Goal: Task Accomplishment & Management: Manage account settings

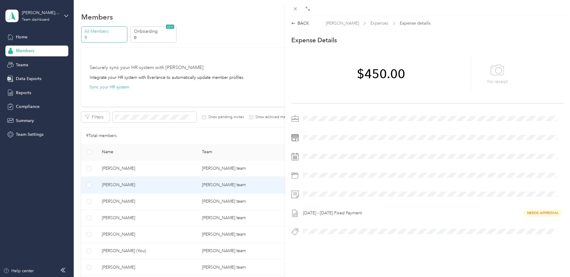
scroll to position [58, 0]
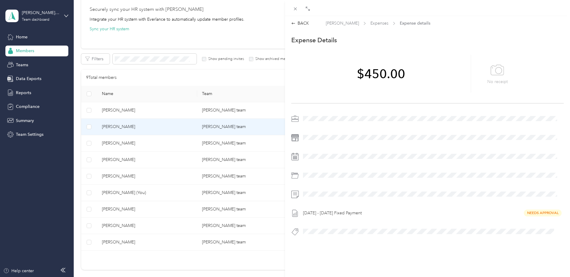
click at [88, 113] on div "BACK [PERSON_NAME] Expenses Expense details This expense cannot be edited becau…" at bounding box center [285, 138] width 570 height 277
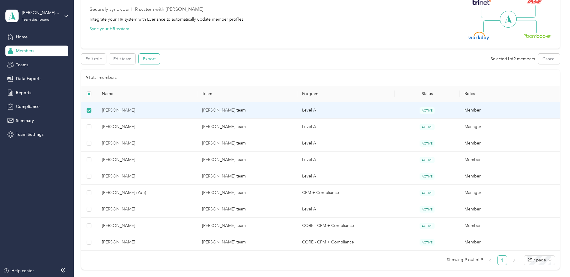
click at [146, 62] on button "Export" at bounding box center [149, 59] width 21 height 10
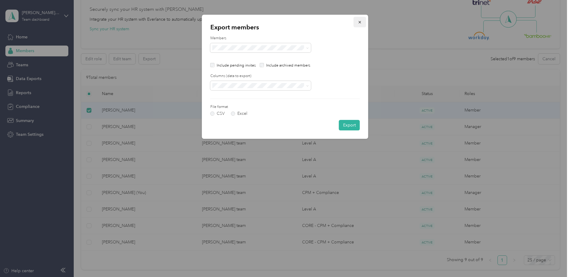
click at [361, 20] on icon "button" at bounding box center [360, 22] width 4 height 4
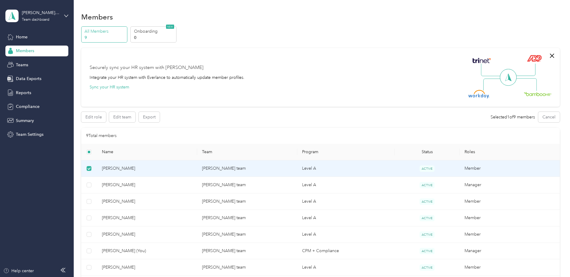
click at [164, 171] on span "[PERSON_NAME]" at bounding box center [147, 168] width 90 height 7
click at [126, 170] on span "[PERSON_NAME]" at bounding box center [147, 168] width 90 height 7
click at [129, 171] on span "[PERSON_NAME]" at bounding box center [147, 168] width 90 height 7
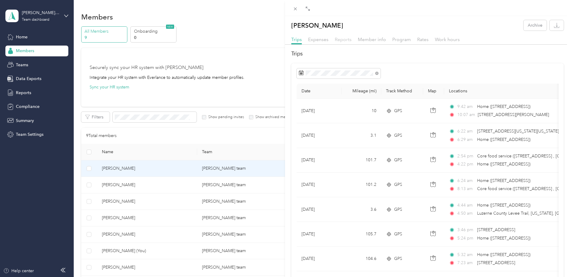
click at [344, 40] on span "Reports" at bounding box center [343, 40] width 17 height 6
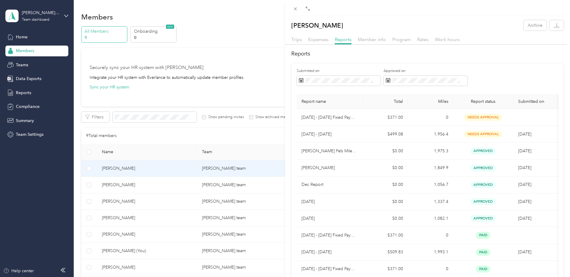
click at [113, 184] on div "[PERSON_NAME] Archive Trips Expenses Reports Member info Program Rates Work hou…" at bounding box center [285, 138] width 570 height 277
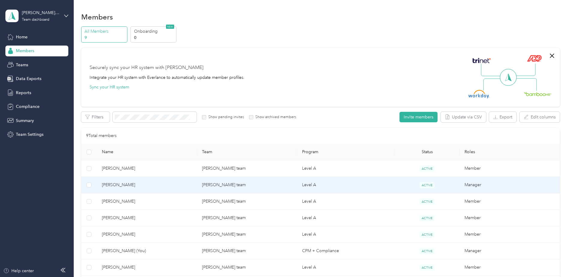
click at [113, 184] on span "[PERSON_NAME]" at bounding box center [147, 185] width 90 height 7
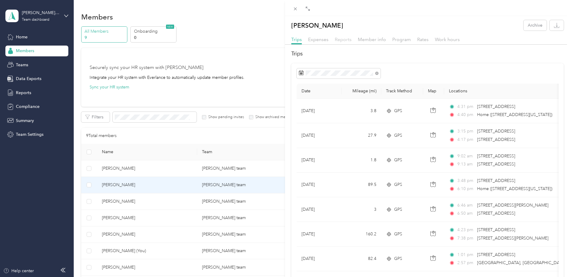
click at [338, 40] on span "Reports" at bounding box center [343, 40] width 17 height 6
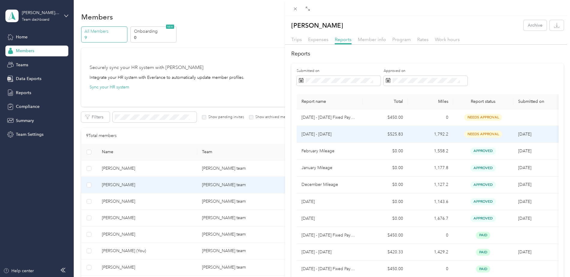
click at [318, 133] on p "[DATE] - [DATE]" at bounding box center [329, 134] width 57 height 7
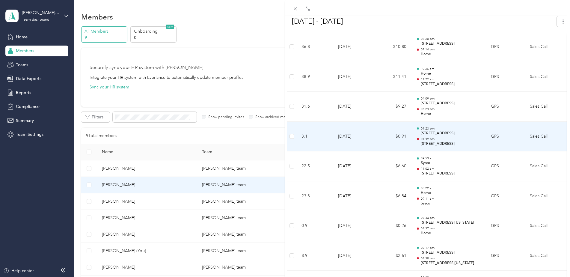
scroll to position [1228, 0]
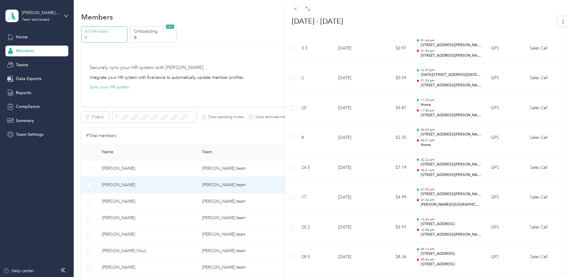
click at [127, 200] on div "BACK [PERSON_NAME] Reports [DATE] - [DATE] [DATE] - [DATE] Needs Approval Needs…" at bounding box center [285, 138] width 570 height 277
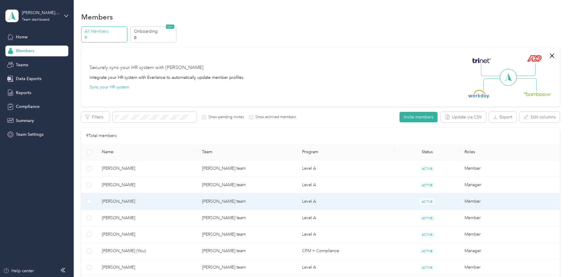
click at [127, 200] on span "[PERSON_NAME]" at bounding box center [147, 201] width 90 height 7
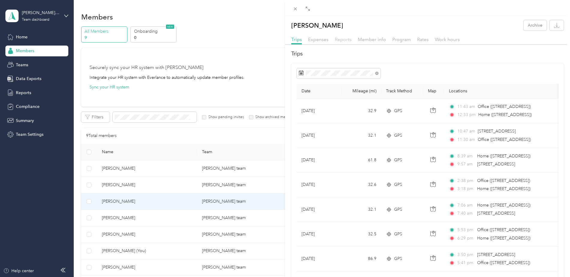
click at [344, 38] on span "Reports" at bounding box center [343, 40] width 17 height 6
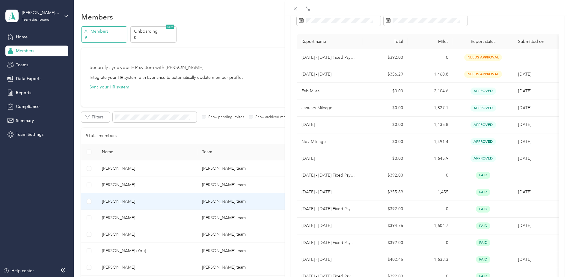
scroll to position [30, 0]
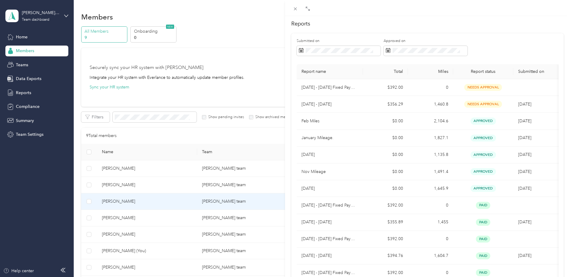
click at [119, 214] on div "[PERSON_NAME] Archive Trips Expenses Reports Member info Program Rates Work hou…" at bounding box center [285, 138] width 570 height 277
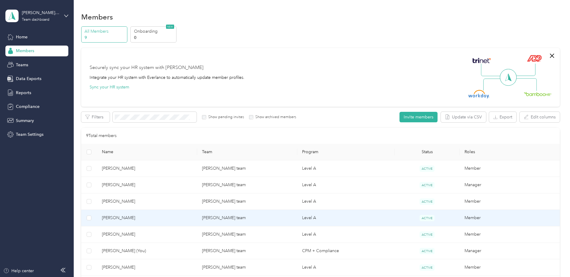
click at [119, 214] on span "[PERSON_NAME]" at bounding box center [147, 217] width 90 height 7
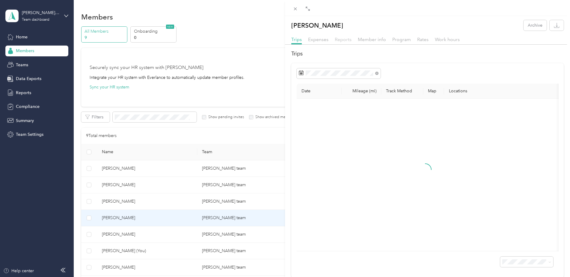
click at [343, 41] on span "Reports" at bounding box center [343, 40] width 17 height 6
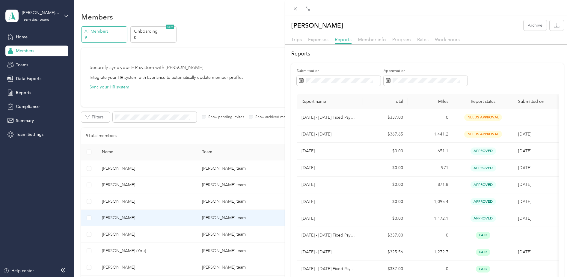
click at [128, 237] on div "[PERSON_NAME] Archive Trips Expenses Reports Member info Program Rates Work hou…" at bounding box center [285, 138] width 570 height 277
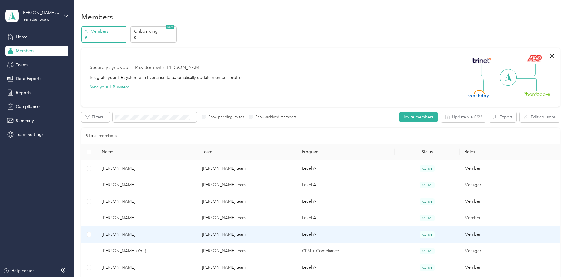
click at [129, 236] on span "[PERSON_NAME]" at bounding box center [147, 234] width 90 height 7
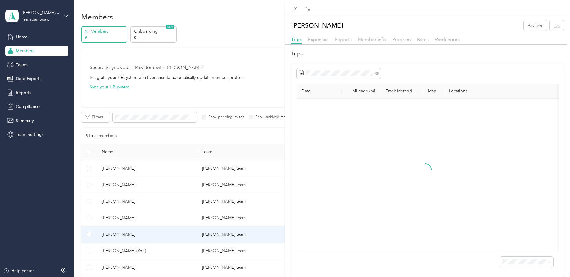
click at [345, 38] on span "Reports" at bounding box center [343, 40] width 17 height 6
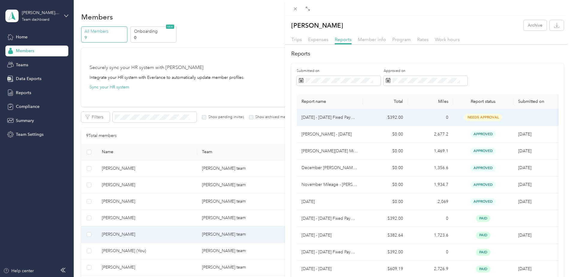
click at [338, 120] on p "[DATE] - [DATE] Fixed Payment" at bounding box center [329, 117] width 57 height 7
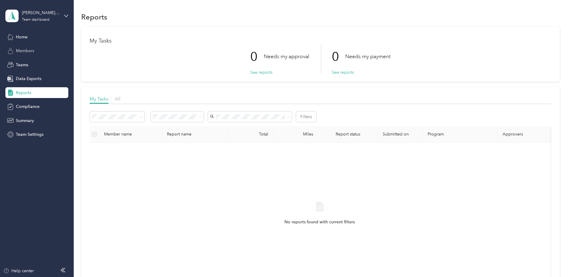
click at [27, 51] on span "Members" at bounding box center [25, 51] width 18 height 6
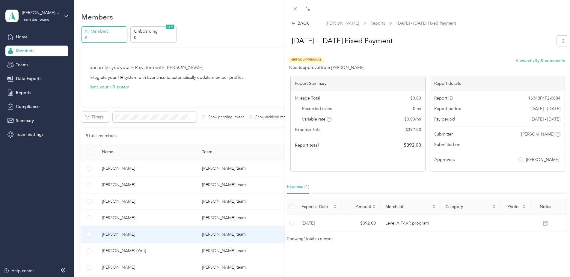
click at [123, 235] on div "BACK [PERSON_NAME] Reports [DATE] - [DATE] Fixed Payment [DATE] - [DATE] Fixed …" at bounding box center [285, 138] width 570 height 277
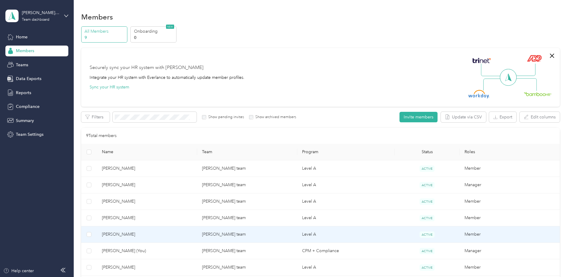
click at [123, 235] on span "[PERSON_NAME]" at bounding box center [147, 234] width 90 height 7
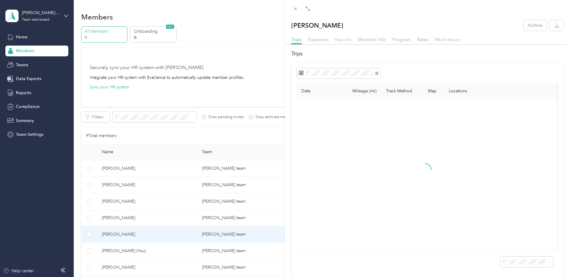
click at [342, 40] on span "Reports" at bounding box center [343, 40] width 17 height 6
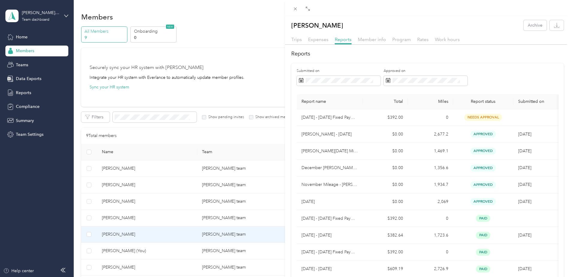
click at [532, 103] on th "Submitted on" at bounding box center [535, 101] width 45 height 15
click at [535, 103] on th "Submitted on" at bounding box center [535, 101] width 45 height 15
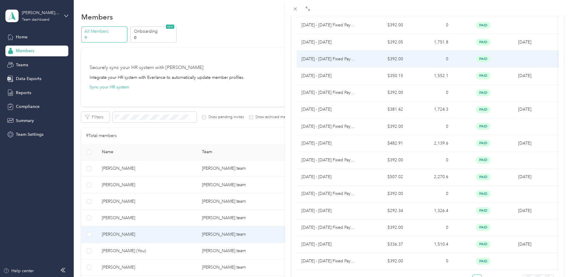
scroll to position [307, 0]
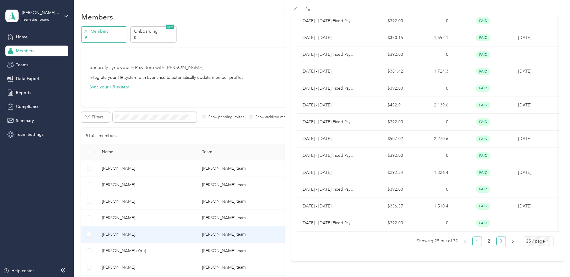
click at [496, 240] on link "3" at bounding box center [500, 241] width 9 height 9
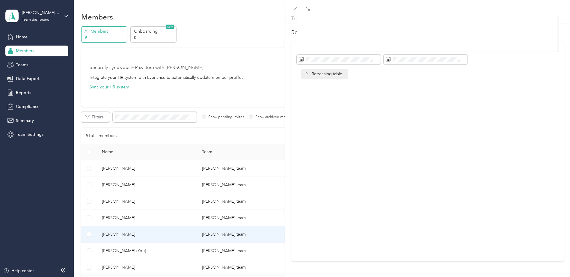
scroll to position [30, 0]
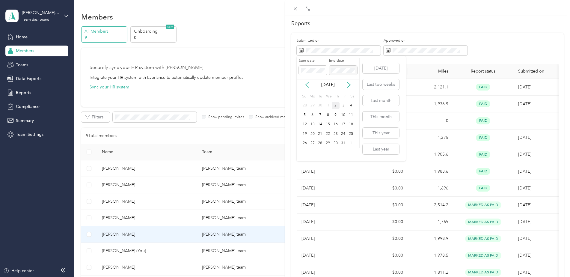
click at [307, 86] on icon at bounding box center [307, 84] width 3 height 5
click at [312, 103] on div "1" at bounding box center [313, 105] width 8 height 7
click at [321, 144] on div "30" at bounding box center [320, 143] width 8 height 7
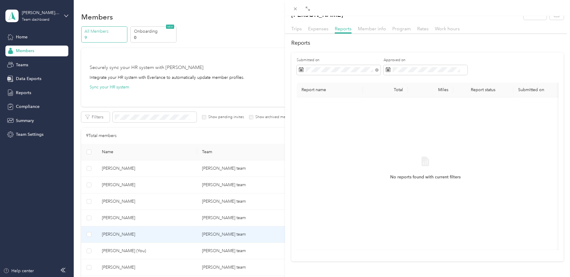
scroll to position [20, 0]
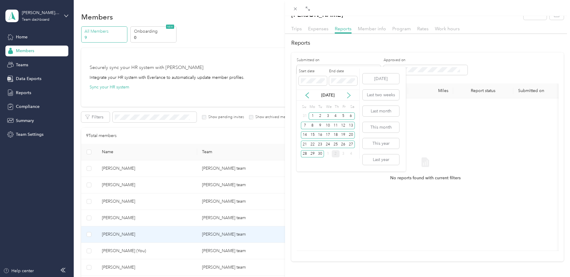
click at [347, 94] on icon at bounding box center [349, 95] width 6 height 6
click at [376, 110] on button "Last month" at bounding box center [380, 111] width 37 height 10
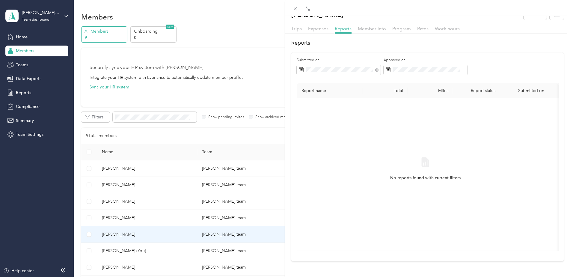
click at [129, 235] on div "[PERSON_NAME] Archive Trips Expenses Reports Member info Program Rates Work hou…" at bounding box center [285, 138] width 570 height 277
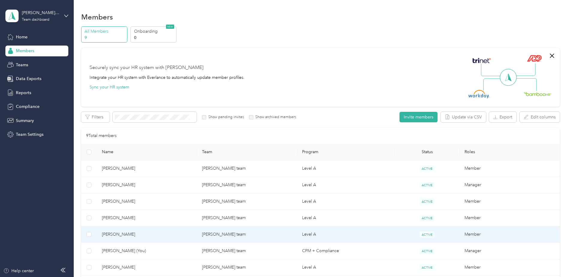
click at [129, 235] on span "[PERSON_NAME]" at bounding box center [147, 234] width 90 height 7
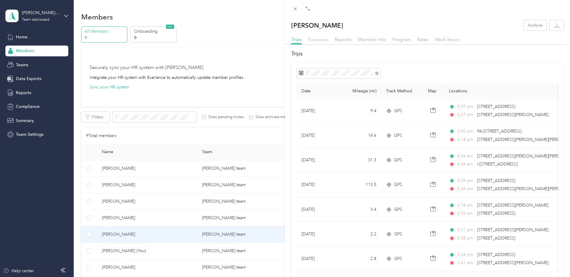
click at [323, 41] on span "Expenses" at bounding box center [318, 40] width 20 height 6
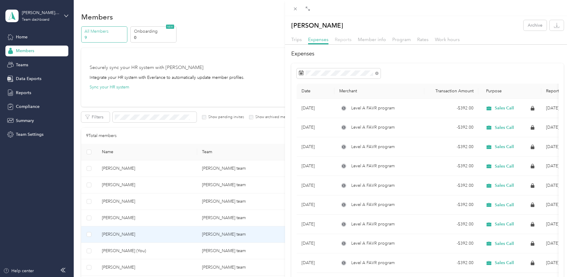
click at [341, 37] on span "Reports" at bounding box center [343, 40] width 17 height 6
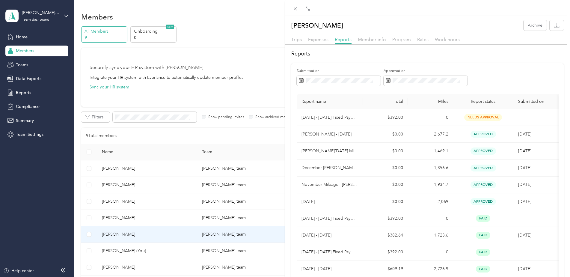
click at [322, 104] on th "Report name" at bounding box center [330, 101] width 66 height 15
click at [549, 99] on th "Submitted on" at bounding box center [535, 101] width 45 height 15
drag, startPoint x: 549, startPoint y: 99, endPoint x: 536, endPoint y: 83, distance: 21.1
click at [537, 83] on div "Submitted on Approved on" at bounding box center [428, 79] width 262 height 22
click at [297, 41] on span "Trips" at bounding box center [296, 40] width 10 height 6
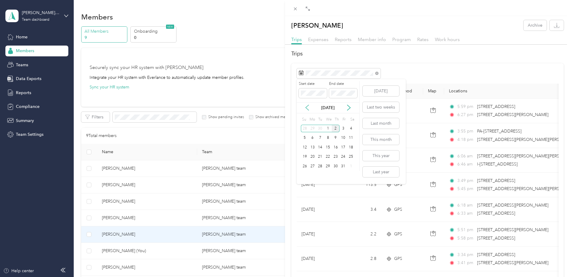
click at [306, 110] on icon at bounding box center [307, 108] width 6 height 6
click at [311, 129] on div "1" at bounding box center [313, 128] width 8 height 7
click at [319, 168] on div "30" at bounding box center [320, 165] width 8 height 7
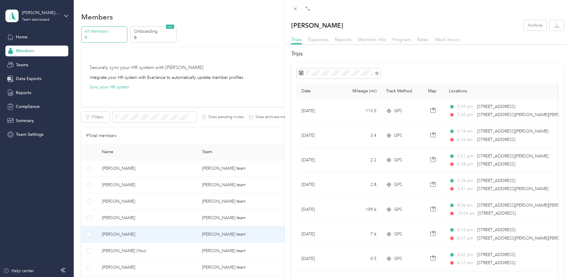
click at [128, 251] on div "[PERSON_NAME] Archive Trips Expenses Reports Member info Program Rates Work hou…" at bounding box center [285, 138] width 570 height 277
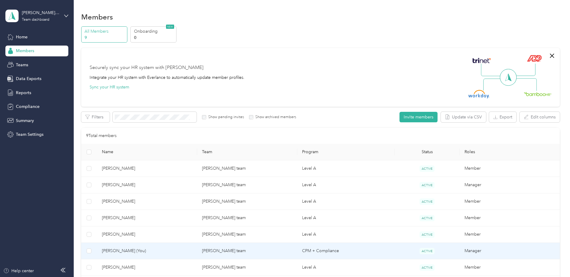
click at [128, 251] on span "[PERSON_NAME] (You)" at bounding box center [147, 250] width 90 height 7
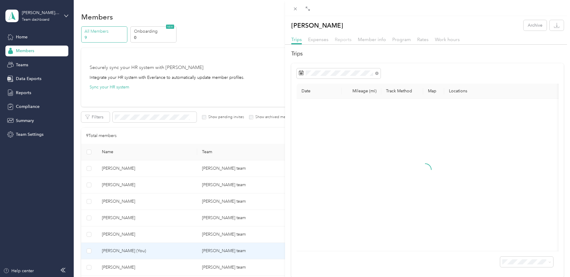
click at [345, 40] on span "Reports" at bounding box center [343, 40] width 17 height 6
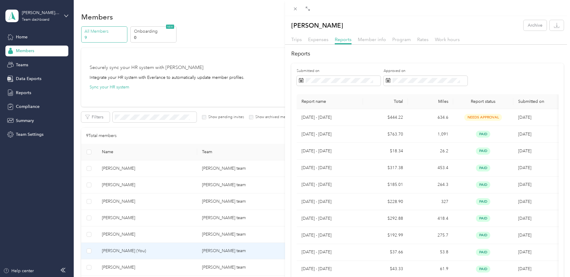
click at [127, 234] on div "[PERSON_NAME] Archive Trips Expenses Reports Member info Program Rates Work hou…" at bounding box center [285, 138] width 570 height 277
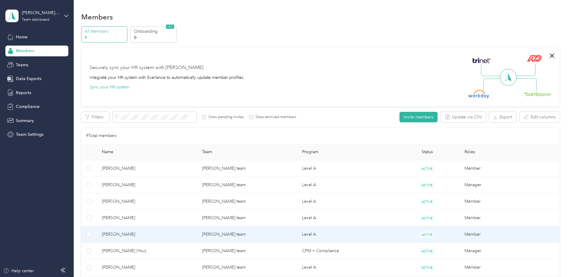
click at [130, 234] on span "[PERSON_NAME]" at bounding box center [147, 234] width 90 height 7
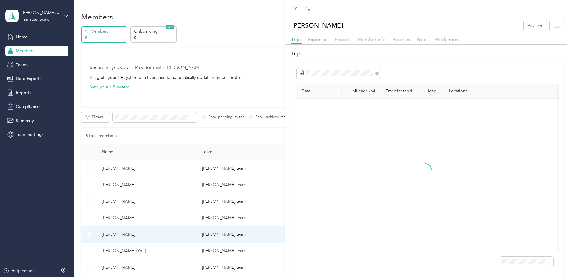
click at [340, 37] on span "Reports" at bounding box center [343, 40] width 17 height 6
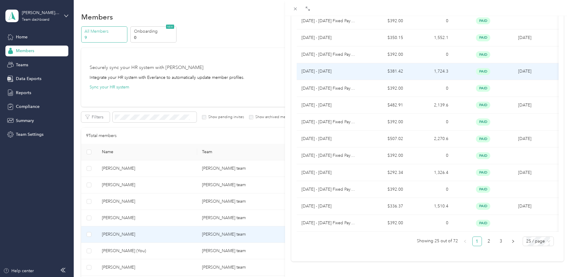
scroll to position [307, 0]
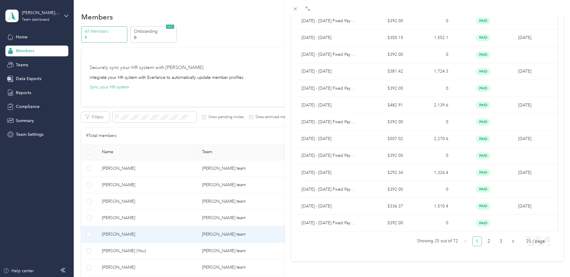
click at [544, 238] on span "25 / page" at bounding box center [538, 241] width 24 height 9
click at [533, 226] on div "100 / page" at bounding box center [537, 229] width 21 height 7
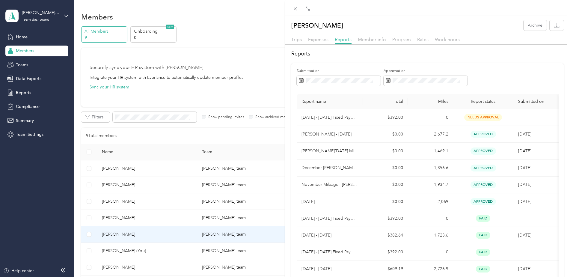
click at [522, 102] on th "Submitted on" at bounding box center [535, 101] width 45 height 15
click at [118, 266] on div "[PERSON_NAME] Archive Trips Expenses Reports Member info Program Rates Work hou…" at bounding box center [285, 138] width 570 height 277
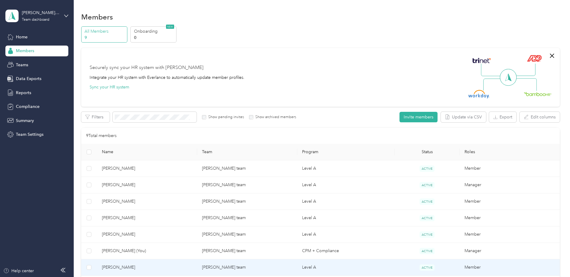
click at [118, 266] on span "[PERSON_NAME]" at bounding box center [147, 267] width 90 height 7
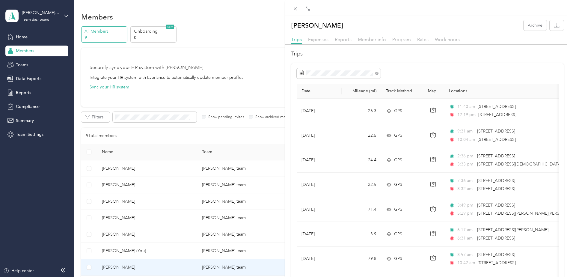
click at [344, 42] on div "Reports" at bounding box center [343, 39] width 17 height 7
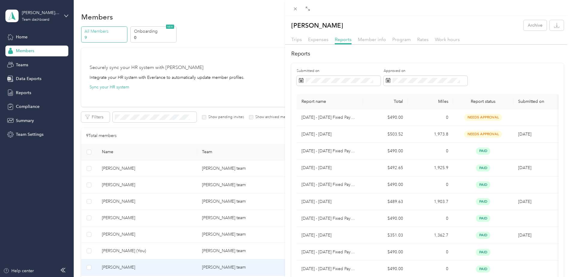
drag, startPoint x: 227, startPoint y: 85, endPoint x: 225, endPoint y: 95, distance: 10.6
click at [227, 85] on div "[PERSON_NAME] Archive Trips Expenses Reports Member info Program Rates Work hou…" at bounding box center [285, 138] width 570 height 277
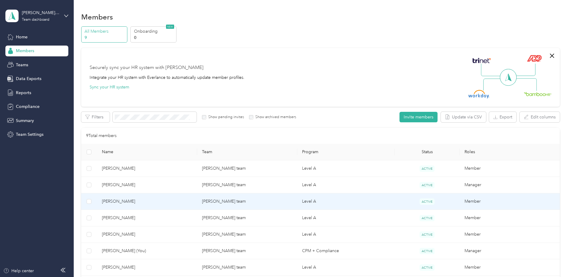
scroll to position [60, 0]
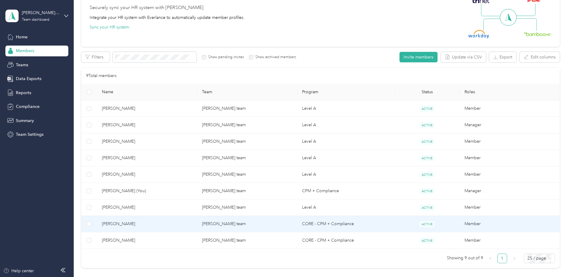
click at [112, 220] on span "[PERSON_NAME]" at bounding box center [147, 223] width 90 height 7
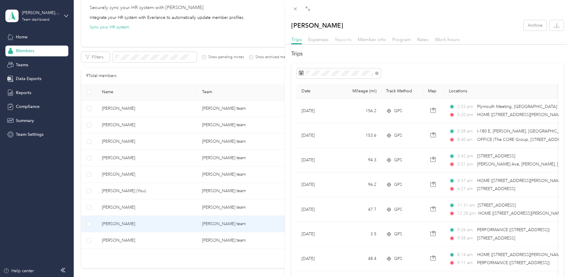
click at [346, 40] on span "Reports" at bounding box center [343, 40] width 17 height 6
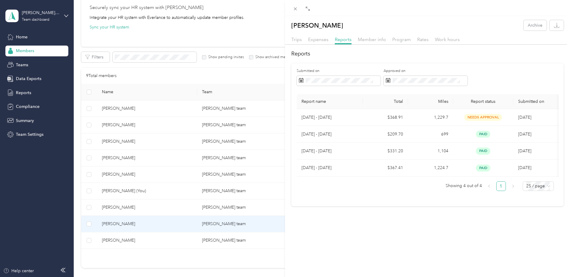
click at [129, 240] on div "[PERSON_NAME] Archive Trips Expenses Reports Member info Program Rates Work hou…" at bounding box center [285, 138] width 570 height 277
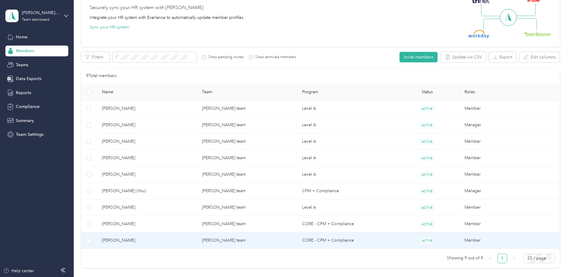
click at [129, 240] on span "[PERSON_NAME]" at bounding box center [147, 240] width 90 height 7
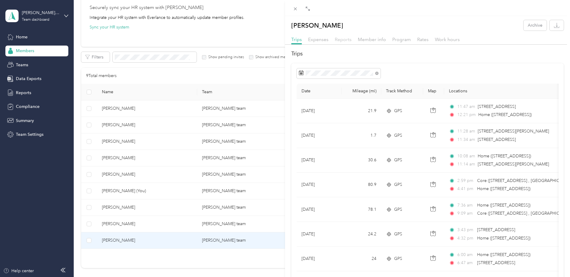
click at [343, 39] on span "Reports" at bounding box center [343, 40] width 17 height 6
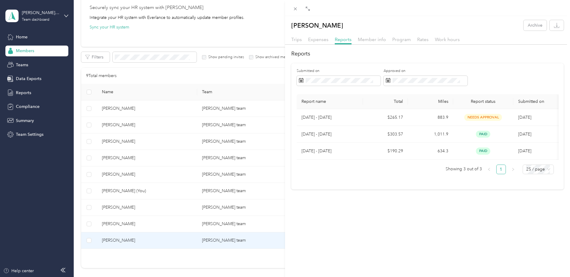
click at [131, 54] on div "[PERSON_NAME] Archive Trips Expenses Reports Member info Program Rates Work hou…" at bounding box center [285, 138] width 570 height 277
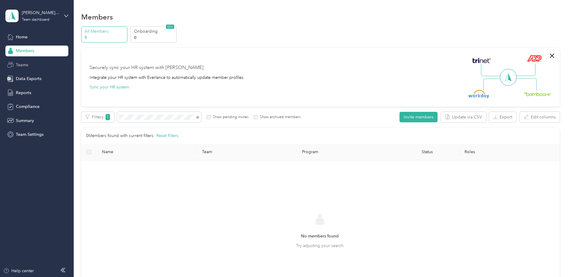
click at [25, 65] on span "Teams" at bounding box center [22, 65] width 12 height 6
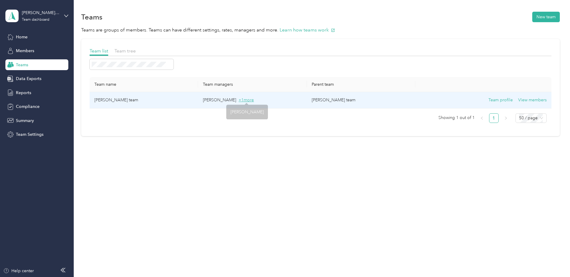
click at [247, 100] on span "+ 1 more" at bounding box center [245, 99] width 15 height 5
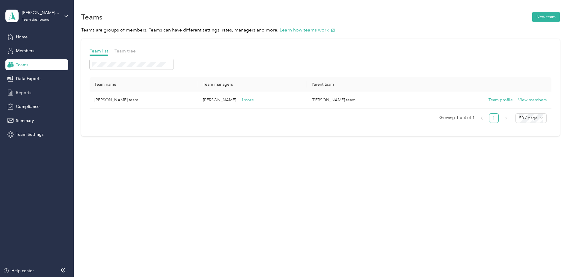
click at [24, 91] on span "Reports" at bounding box center [23, 93] width 15 height 6
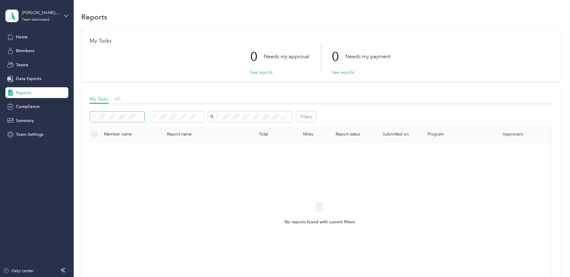
click at [123, 120] on span at bounding box center [117, 116] width 55 height 10
click at [22, 66] on span "Teams" at bounding box center [22, 65] width 12 height 6
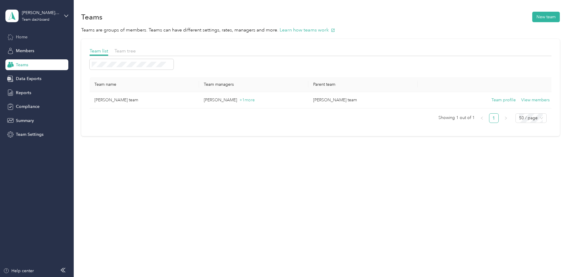
click at [25, 39] on span "Home" at bounding box center [22, 37] width 12 height 6
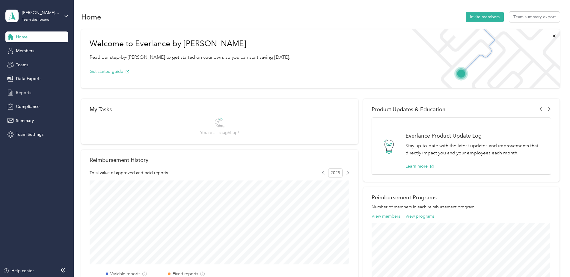
click at [25, 92] on span "Reports" at bounding box center [23, 93] width 15 height 6
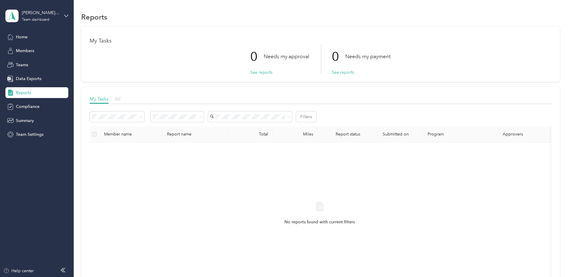
click at [118, 99] on span "All" at bounding box center [118, 99] width 6 height 6
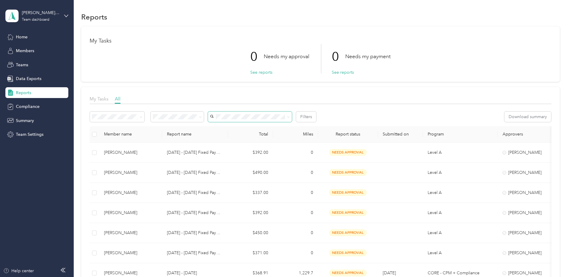
click at [213, 118] on span at bounding box center [250, 116] width 84 height 10
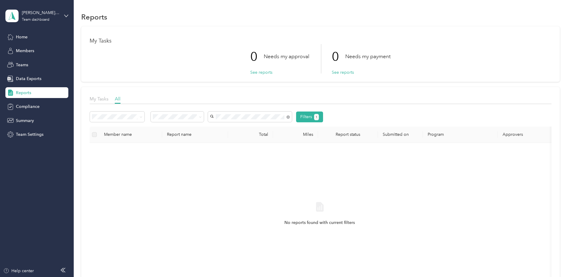
click at [25, 93] on span "Reports" at bounding box center [23, 93] width 15 height 6
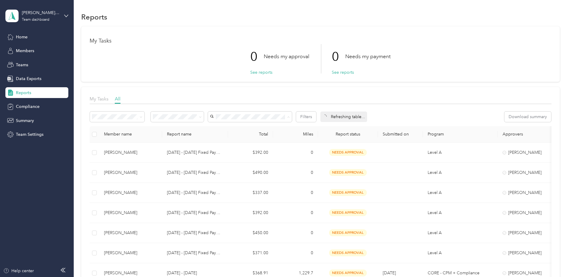
click at [201, 34] on div "My Tasks 0 Needs my approval See reports 0 Needs my payment See reports" at bounding box center [320, 53] width 478 height 55
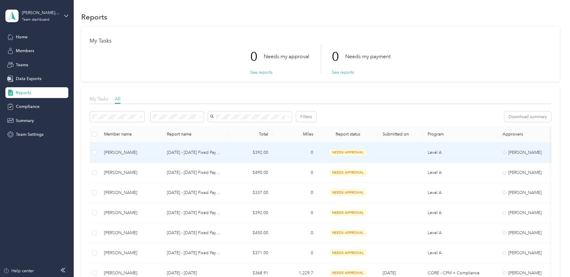
click at [130, 152] on div "[PERSON_NAME]" at bounding box center [130, 152] width 53 height 7
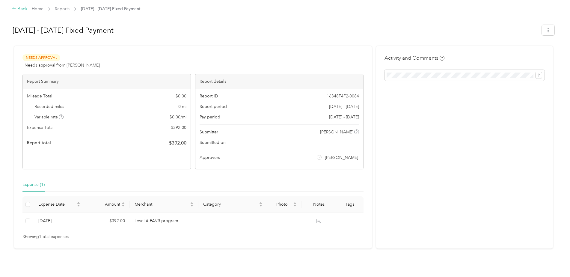
click at [21, 9] on div "Back" at bounding box center [20, 8] width 16 height 7
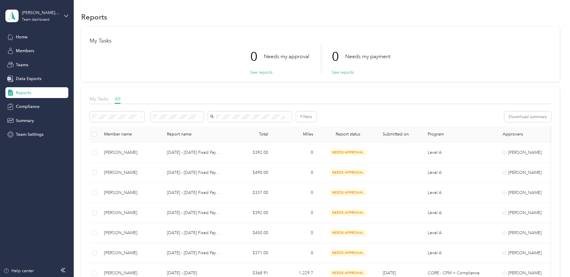
click at [23, 93] on span "Reports" at bounding box center [23, 93] width 15 height 6
click at [104, 100] on span "My Tasks" at bounding box center [99, 99] width 19 height 6
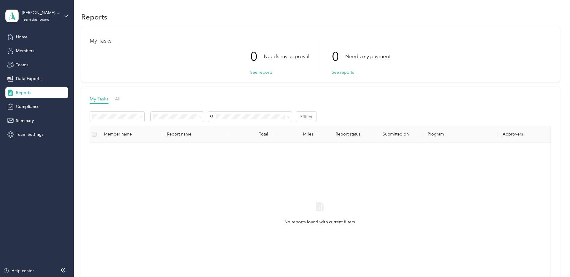
click at [25, 94] on span "Reports" at bounding box center [23, 93] width 15 height 6
click at [25, 39] on span "Home" at bounding box center [22, 37] width 12 height 6
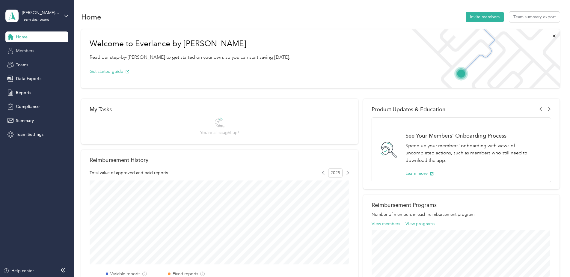
click at [28, 52] on span "Members" at bounding box center [25, 51] width 18 height 6
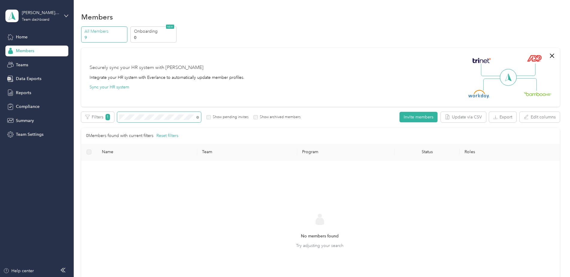
click at [104, 124] on div "Edit role Edit team Export Selected 0 of 0 members Cancel Filters 1 Show pendin…" at bounding box center [320, 212] width 478 height 201
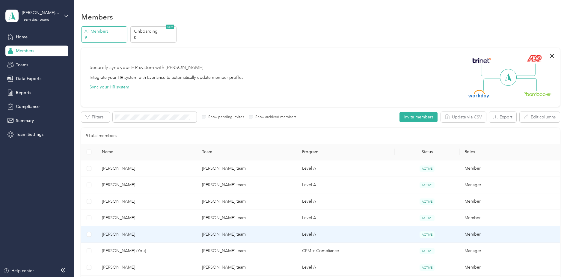
click at [122, 232] on span "[PERSON_NAME]" at bounding box center [147, 234] width 90 height 7
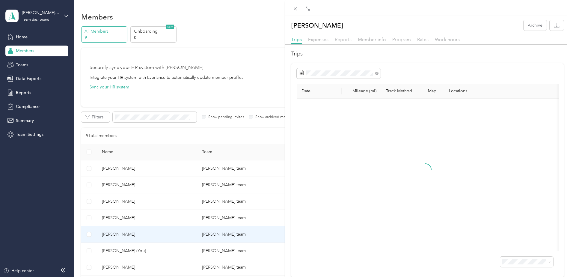
click at [342, 40] on span "Reports" at bounding box center [343, 40] width 17 height 6
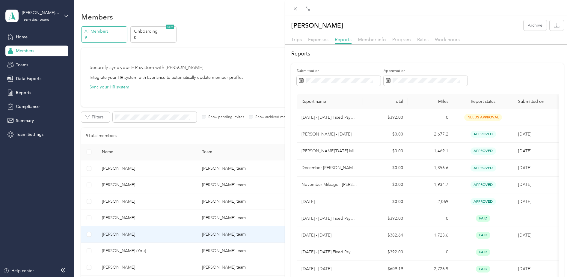
click at [127, 235] on div "[PERSON_NAME] Archive Trips Expenses Reports Member info Program Rates Work hou…" at bounding box center [285, 138] width 570 height 277
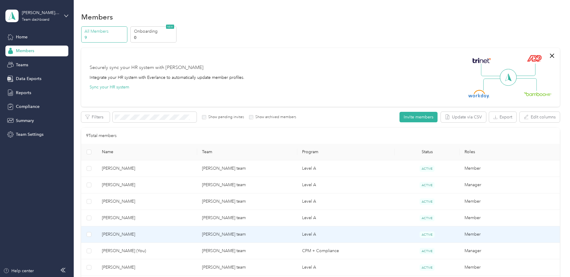
click at [127, 235] on span "[PERSON_NAME]" at bounding box center [147, 234] width 90 height 7
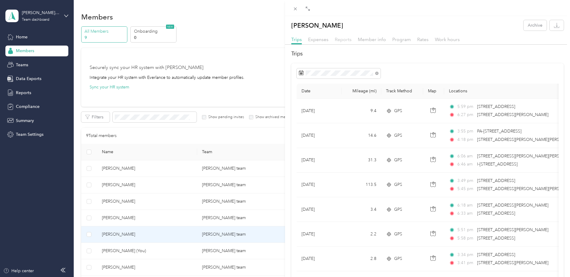
click at [339, 40] on span "Reports" at bounding box center [343, 40] width 17 height 6
